Goal: Check status: Check status

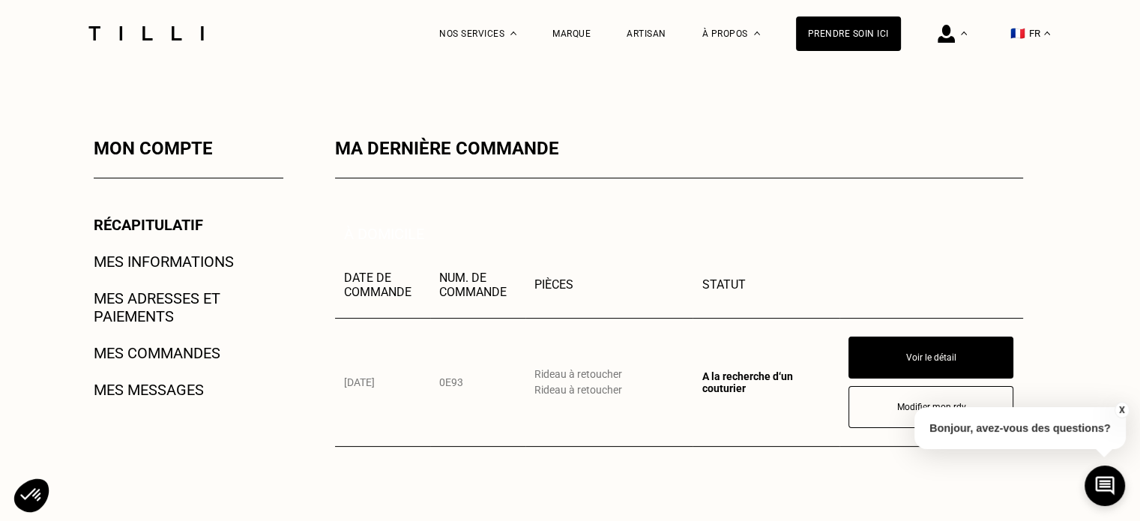
scroll to position [225, 0]
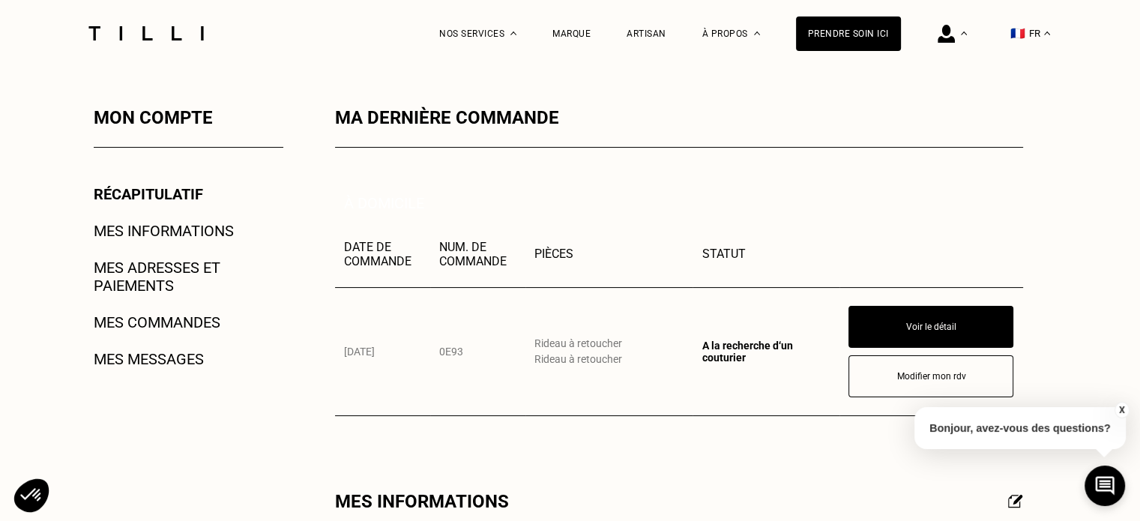
click at [127, 197] on link "Récapitulatif" at bounding box center [148, 194] width 109 height 18
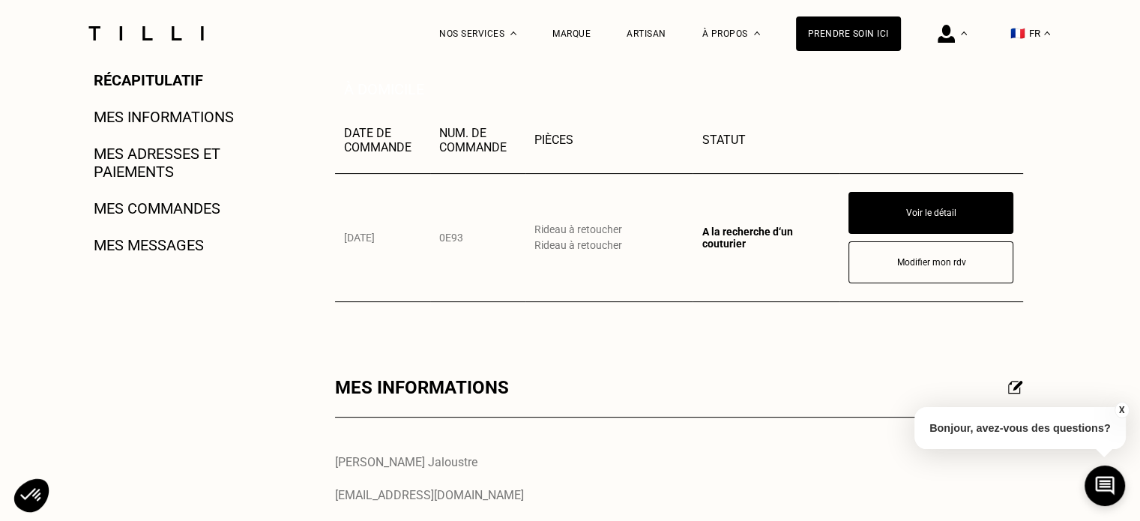
scroll to position [75, 0]
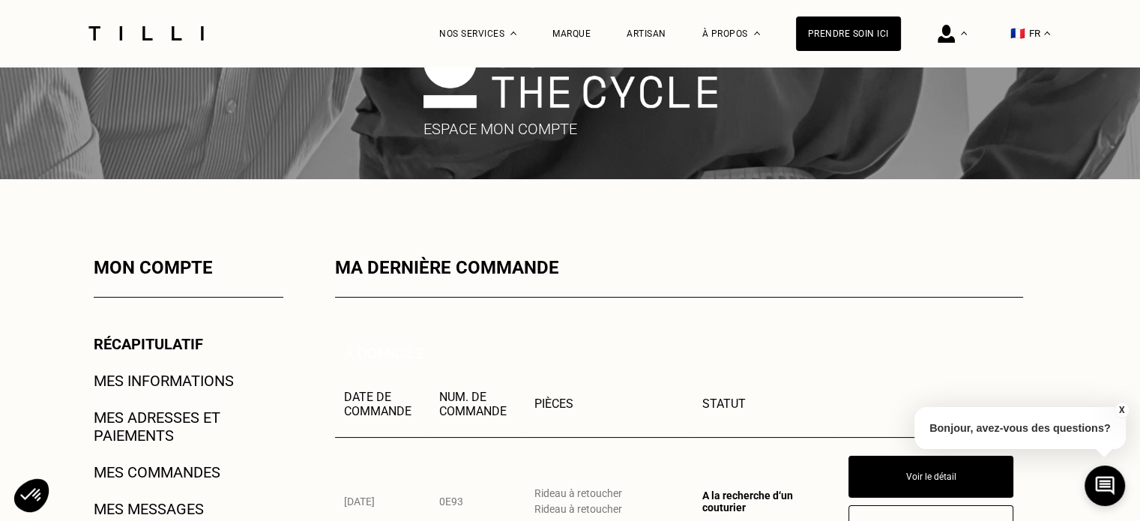
click at [133, 467] on link "Mes commandes" at bounding box center [157, 472] width 127 height 18
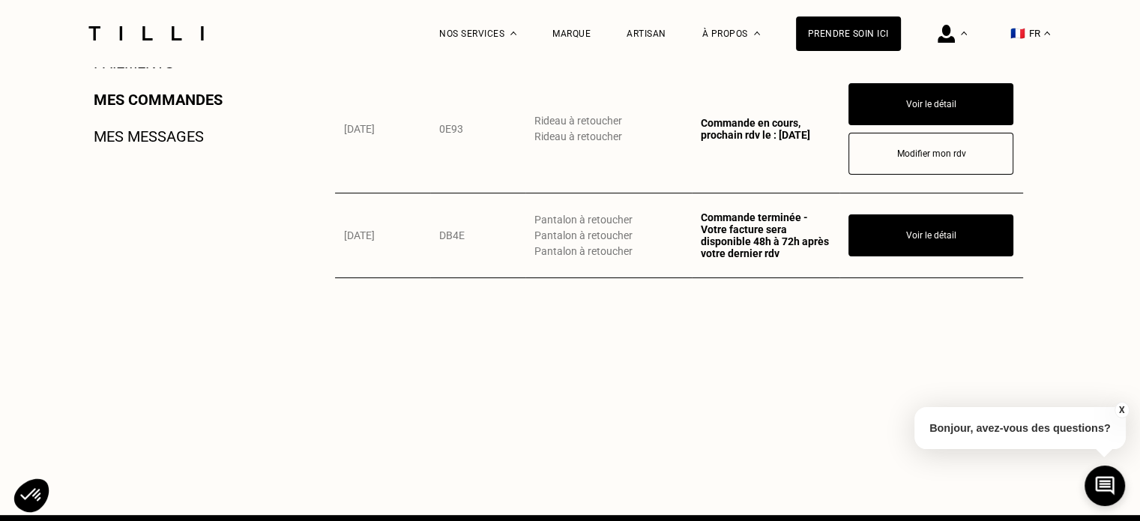
scroll to position [450, 0]
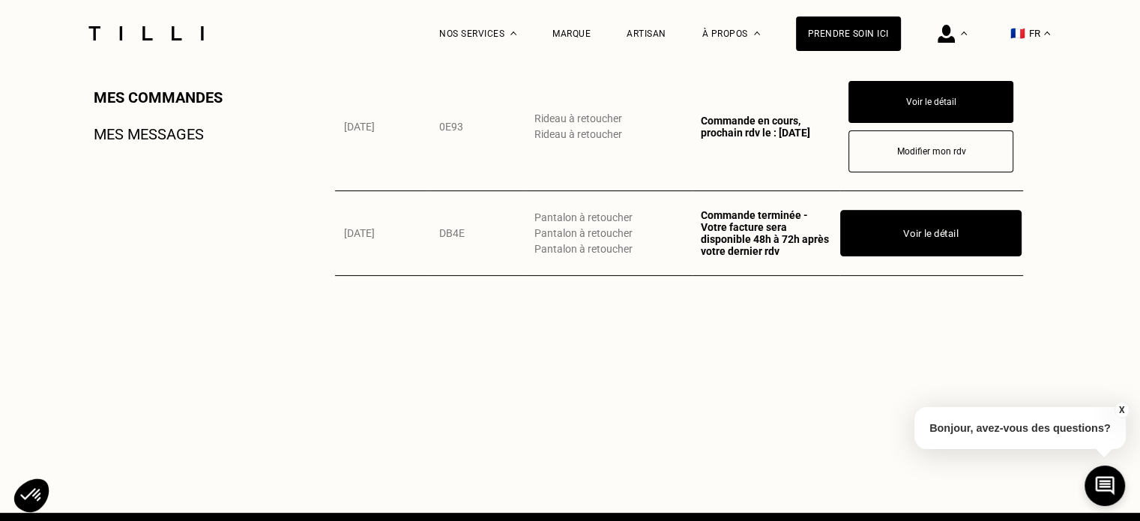
click at [887, 233] on button "Voir le détail" at bounding box center [930, 233] width 181 height 46
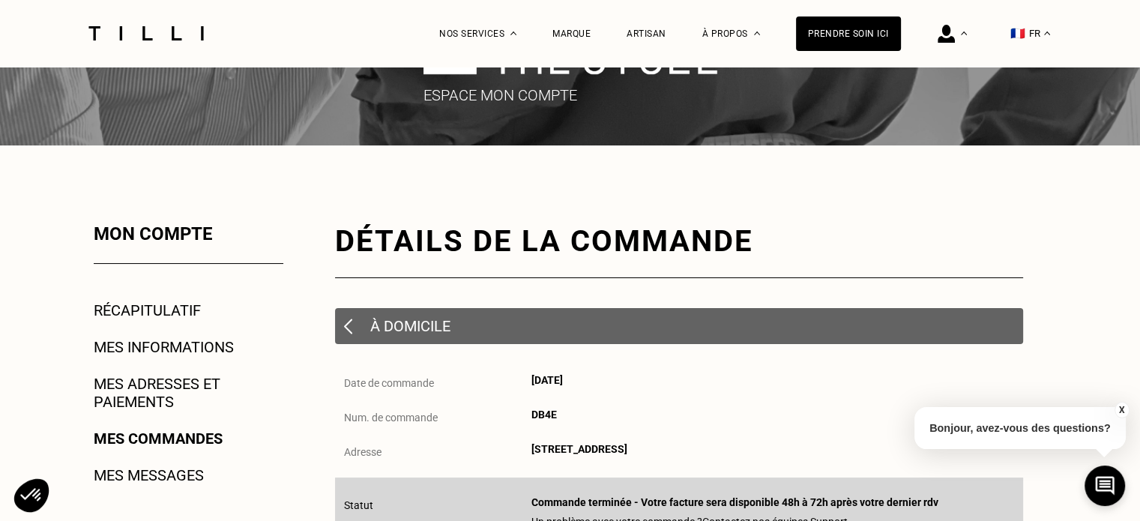
scroll to position [300, 0]
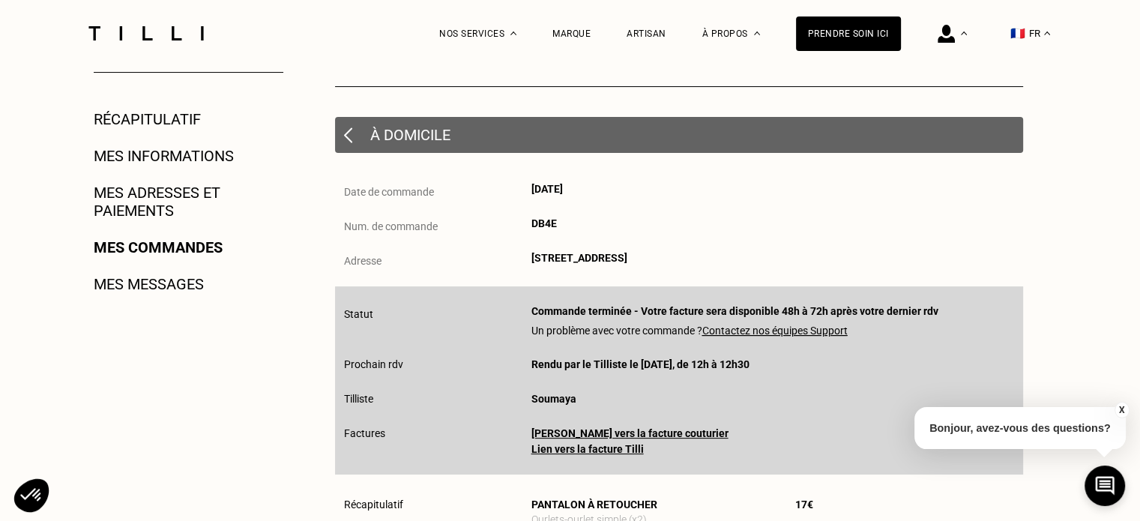
click at [147, 256] on link "Mes commandes" at bounding box center [158, 247] width 129 height 18
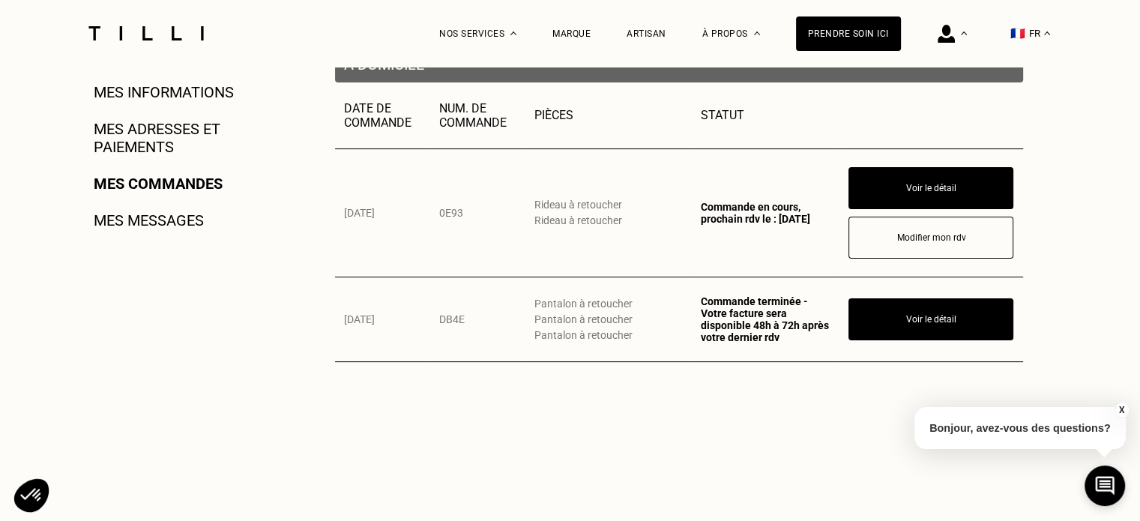
scroll to position [375, 0]
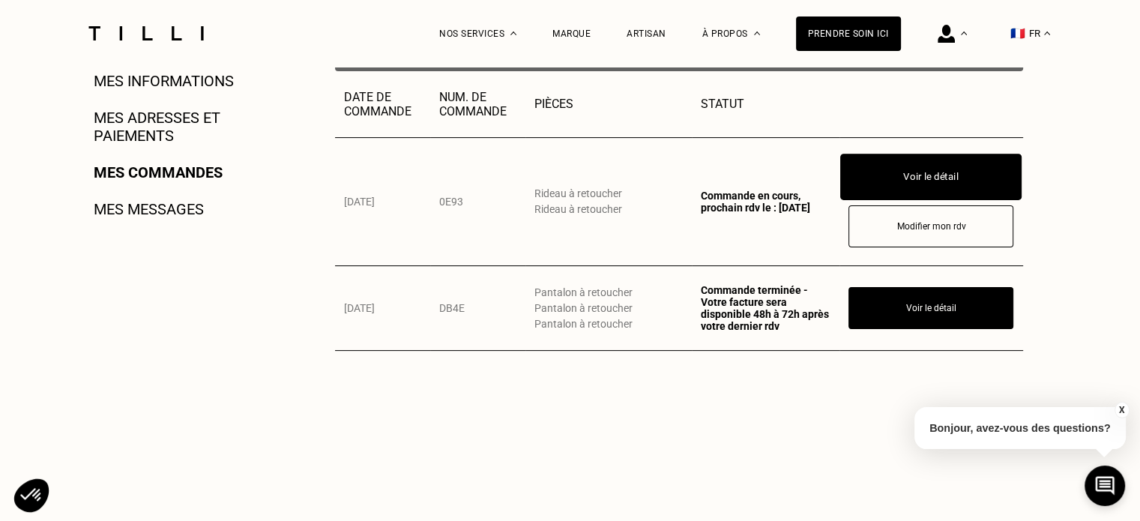
click at [946, 178] on button "Voir le détail" at bounding box center [930, 177] width 181 height 46
